Goal: Task Accomplishment & Management: Use online tool/utility

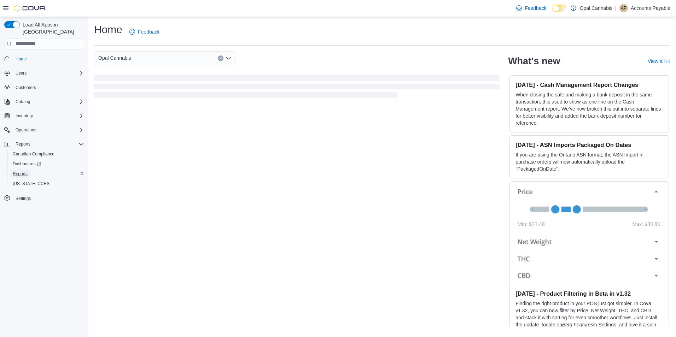
click at [27, 170] on span "Reports" at bounding box center [20, 174] width 15 height 8
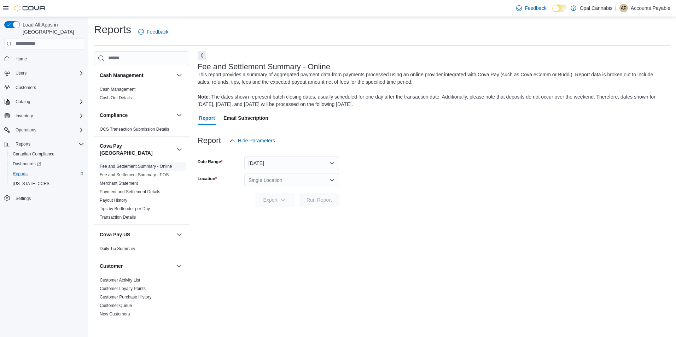
click at [147, 164] on link "Fee and Settlement Summary - Online" at bounding box center [136, 166] width 72 height 5
click at [307, 162] on button "[DATE]" at bounding box center [291, 163] width 95 height 14
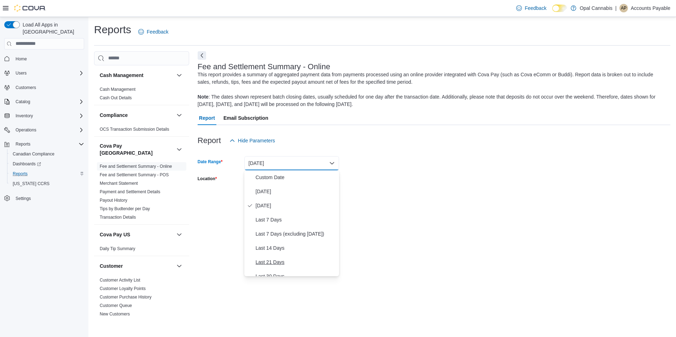
scroll to position [71, 0]
click at [271, 234] on span "Last Month" at bounding box center [296, 234] width 81 height 8
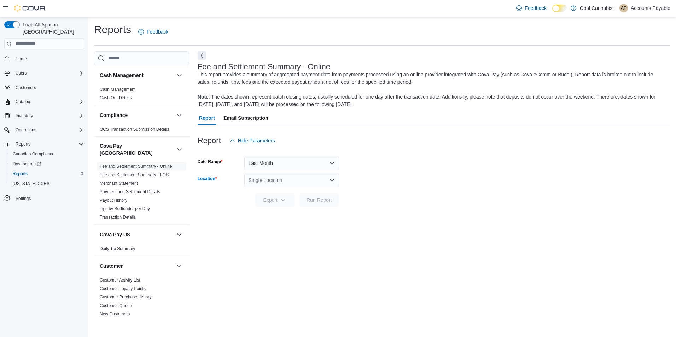
click at [293, 184] on div "Single Location" at bounding box center [291, 180] width 95 height 14
click at [292, 203] on span "Opal Cannabis - [GEOGRAPHIC_DATA]" at bounding box center [312, 202] width 89 height 7
click at [311, 198] on span "Run Report" at bounding box center [318, 199] width 25 height 7
click at [150, 172] on span "Fee and Settlement Summary - POS" at bounding box center [141, 175] width 89 height 8
click at [153, 173] on link "Fee and Settlement Summary - POS" at bounding box center [134, 175] width 69 height 5
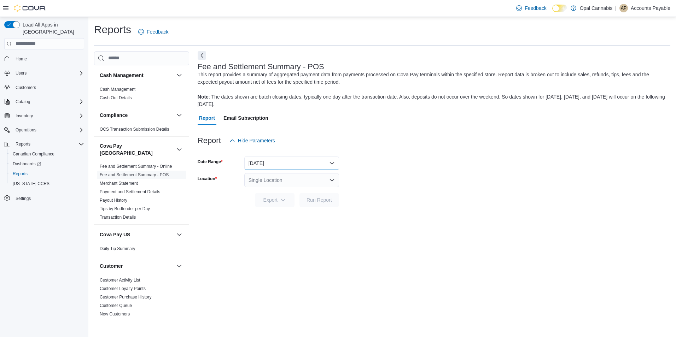
click at [330, 163] on button "[DATE]" at bounding box center [291, 163] width 95 height 14
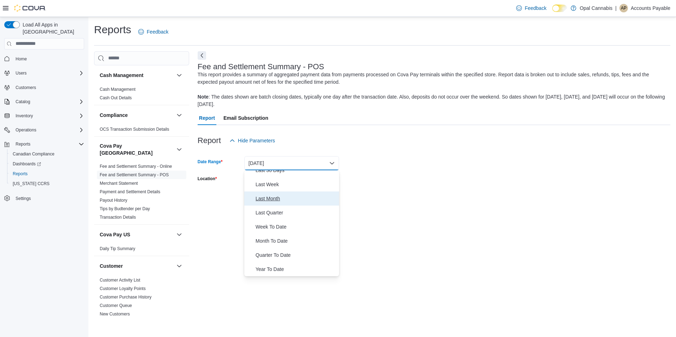
click at [281, 199] on span "Last Month" at bounding box center [296, 198] width 81 height 8
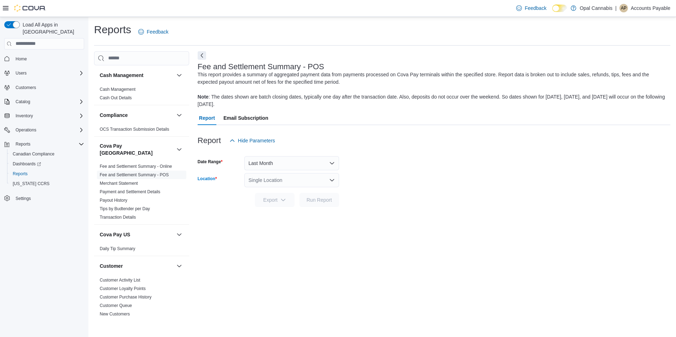
click at [332, 176] on div "Single Location" at bounding box center [291, 180] width 95 height 14
click at [305, 202] on span "Opal Cannabis - [GEOGRAPHIC_DATA]" at bounding box center [312, 202] width 89 height 7
click at [313, 200] on span "Run Report" at bounding box center [318, 199] width 25 height 7
click at [632, 13] on div "Feedback Dark Mode Opal Cannabis | AP Accounts Payable" at bounding box center [591, 8] width 157 height 14
click at [648, 11] on p "Accounts Payable" at bounding box center [651, 8] width 40 height 8
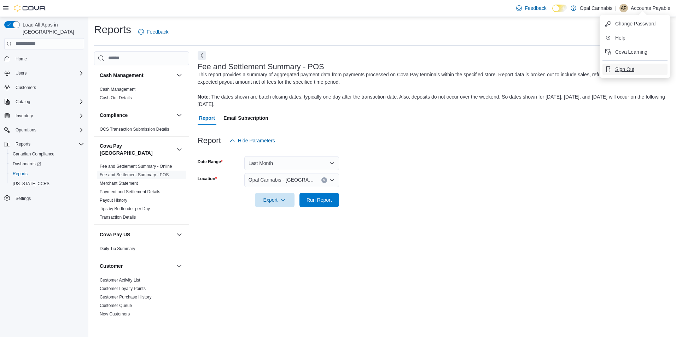
click at [618, 68] on span "Sign Out" at bounding box center [624, 69] width 19 height 7
